Goal: Information Seeking & Learning: Learn about a topic

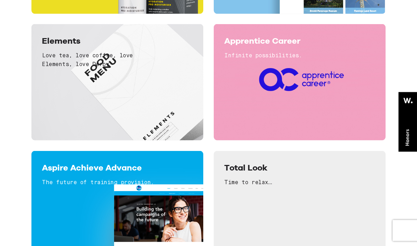
scroll to position [1811, 0]
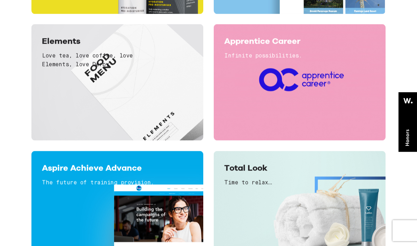
click at [191, 126] on div "View project" at bounding box center [117, 103] width 151 height 53
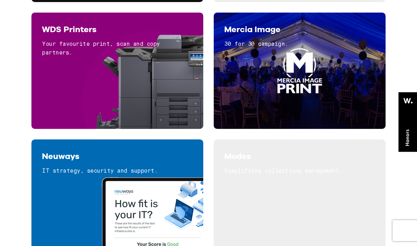
scroll to position [1438, 0]
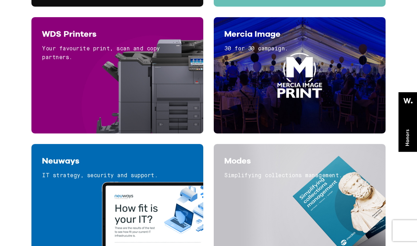
click at [191, 119] on div "View project" at bounding box center [117, 96] width 151 height 53
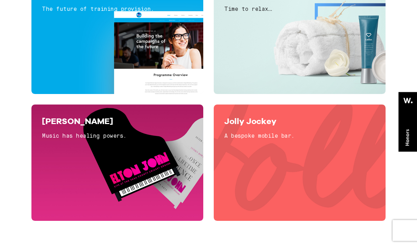
scroll to position [1985, 0]
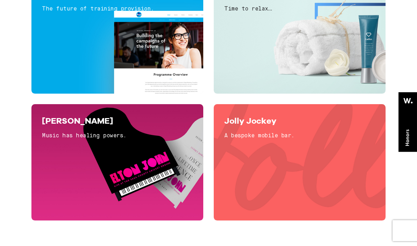
click at [183, 201] on div "View project" at bounding box center [117, 178] width 151 height 63
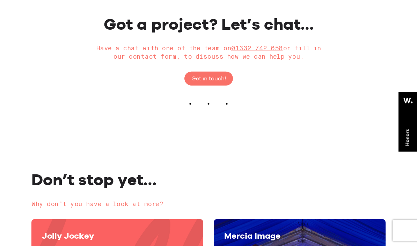
scroll to position [1713, 0]
